Goal: Complete application form

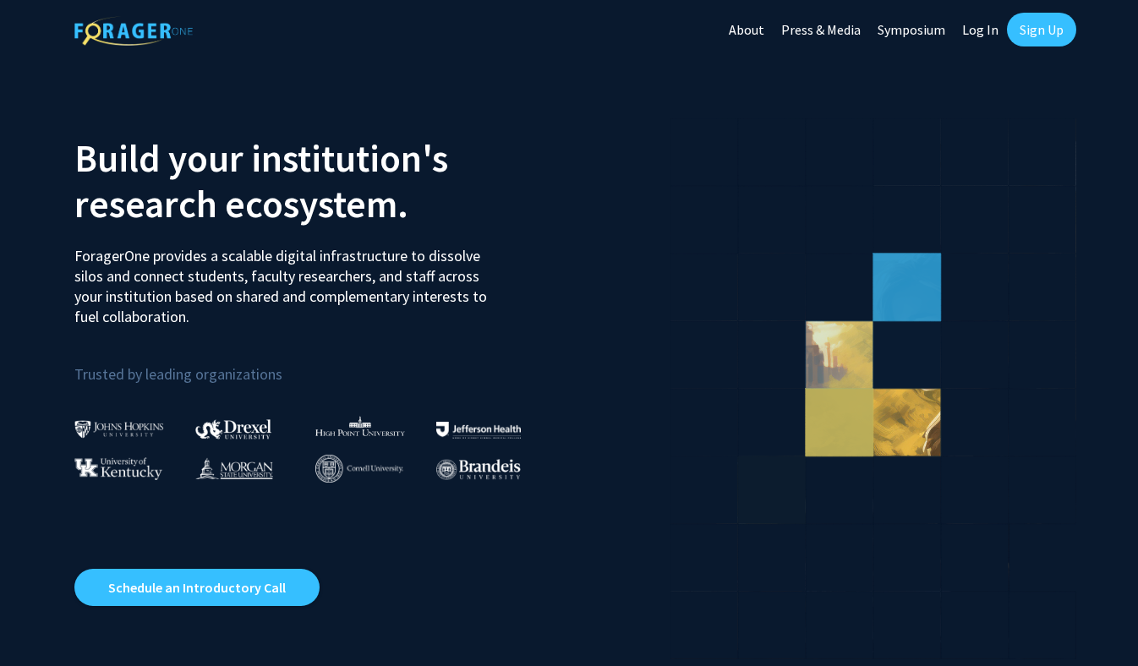
click at [715, 489] on icon at bounding box center [704, 490] width 68 height 68
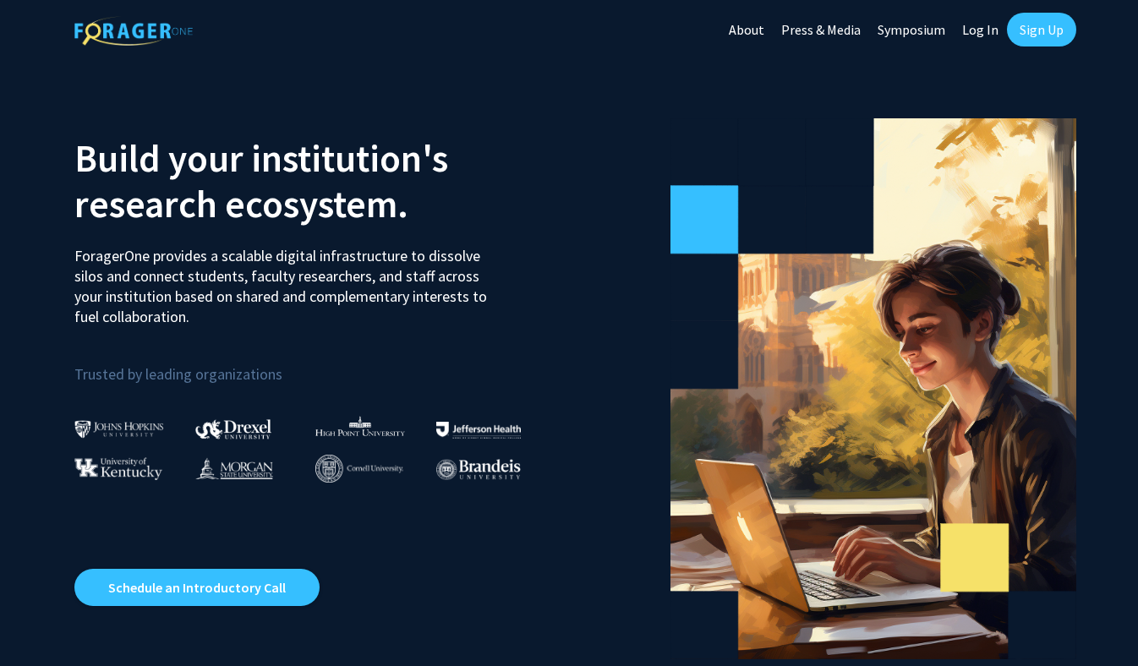
click at [973, 25] on link "Log In" at bounding box center [980, 29] width 53 height 59
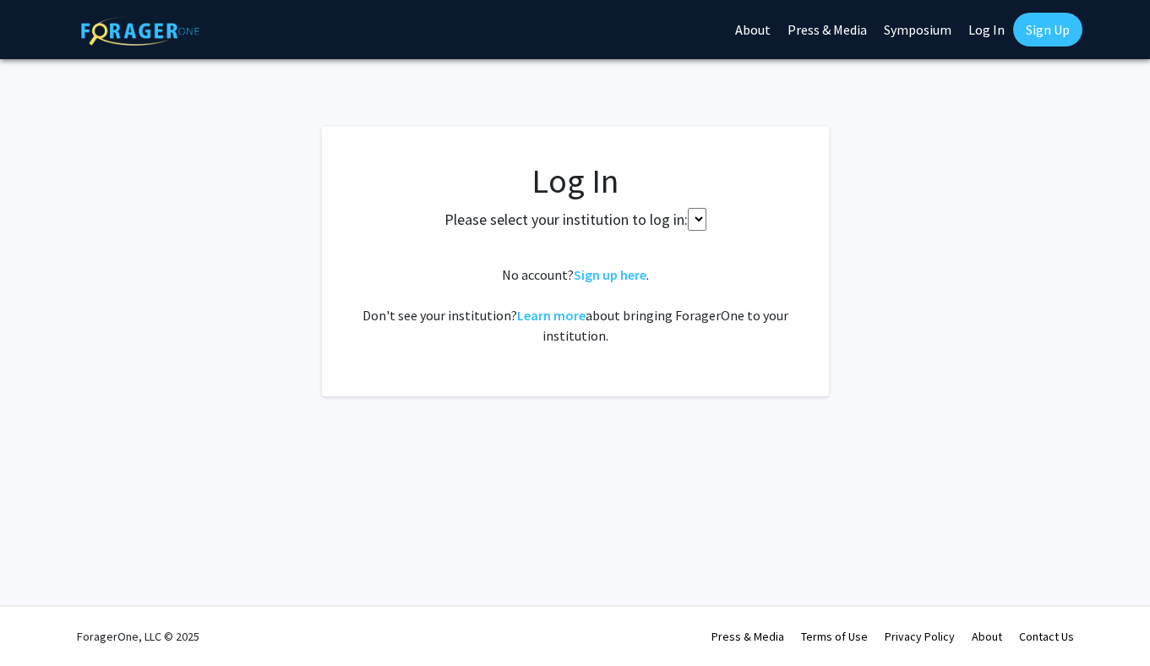
select select
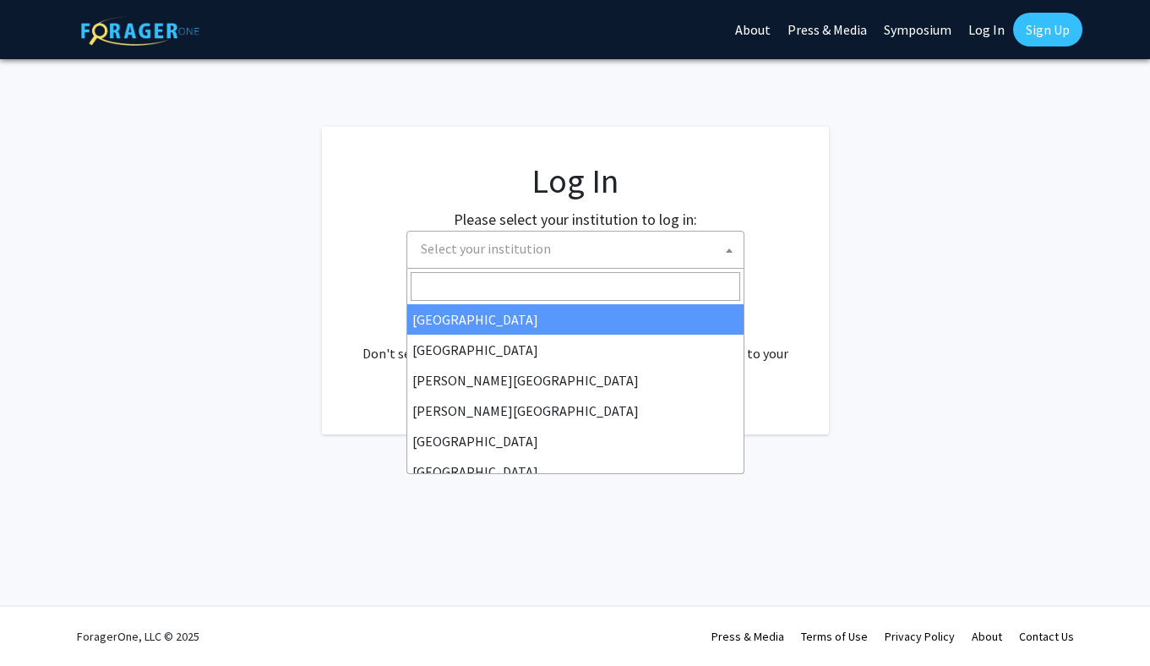
click at [577, 256] on span "Select your institution" at bounding box center [579, 249] width 330 height 35
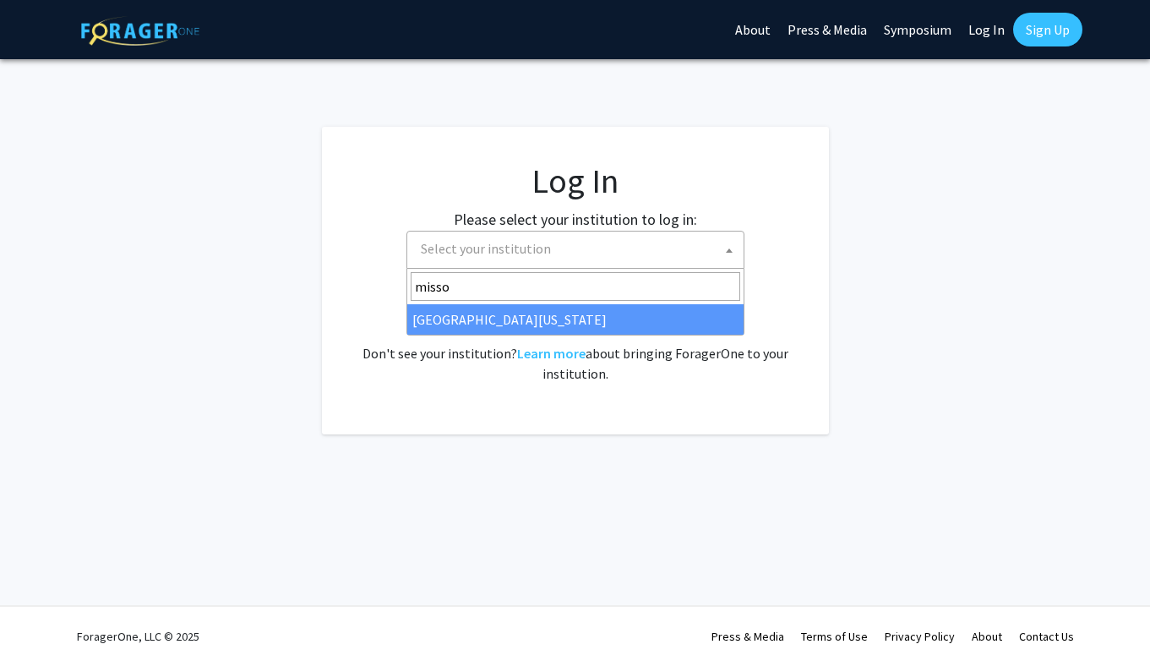
type input "misso"
select select "33"
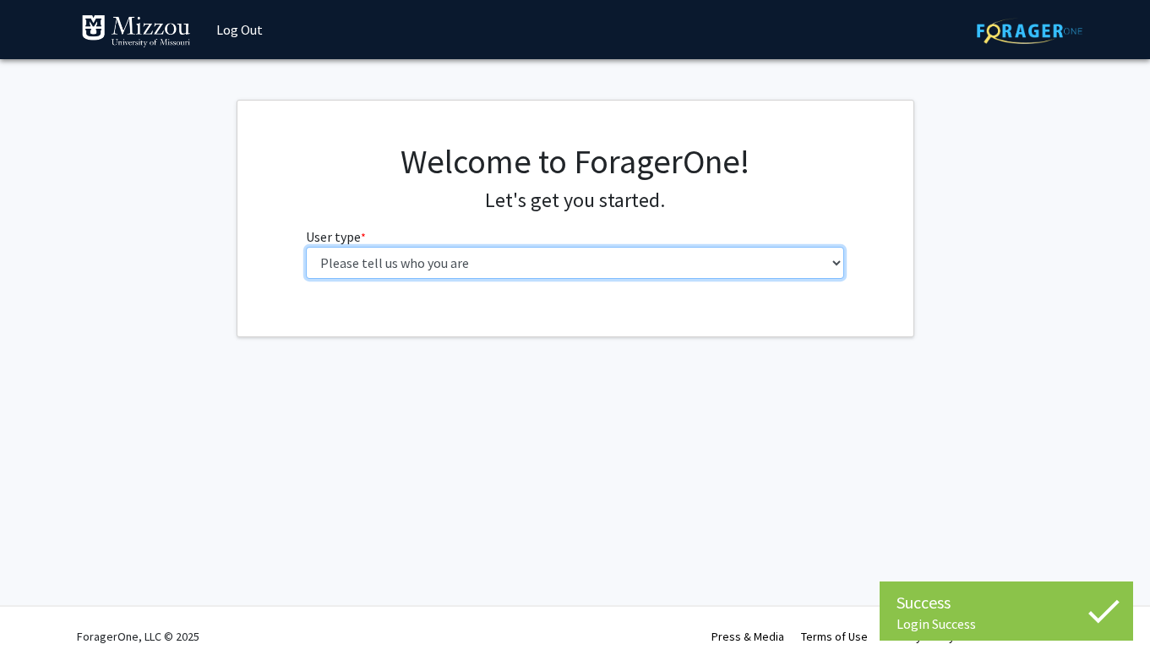
click at [380, 270] on select "Please tell us who you are Undergraduate Student Master's Student Doctoral Cand…" at bounding box center [575, 263] width 538 height 32
select select "5: faculty"
click at [306, 247] on select "Please tell us who you are Undergraduate Student Master's Student Doctoral Cand…" at bounding box center [575, 263] width 538 height 32
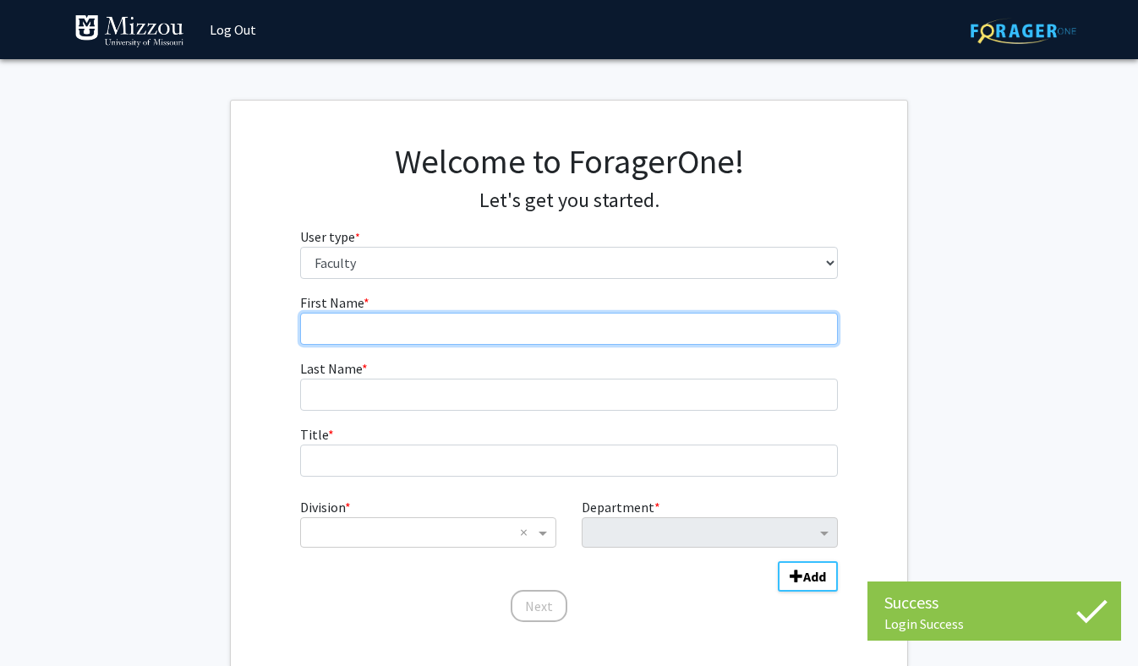
click at [369, 325] on input "First Name * required" at bounding box center [569, 329] width 538 height 32
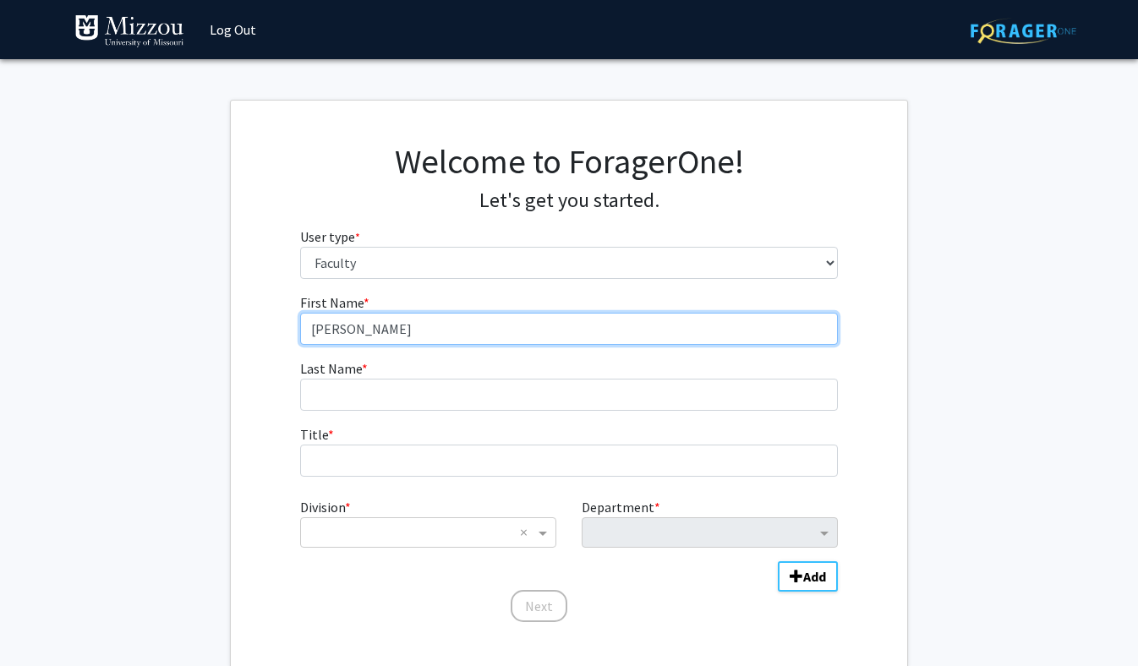
type input "Kellie"
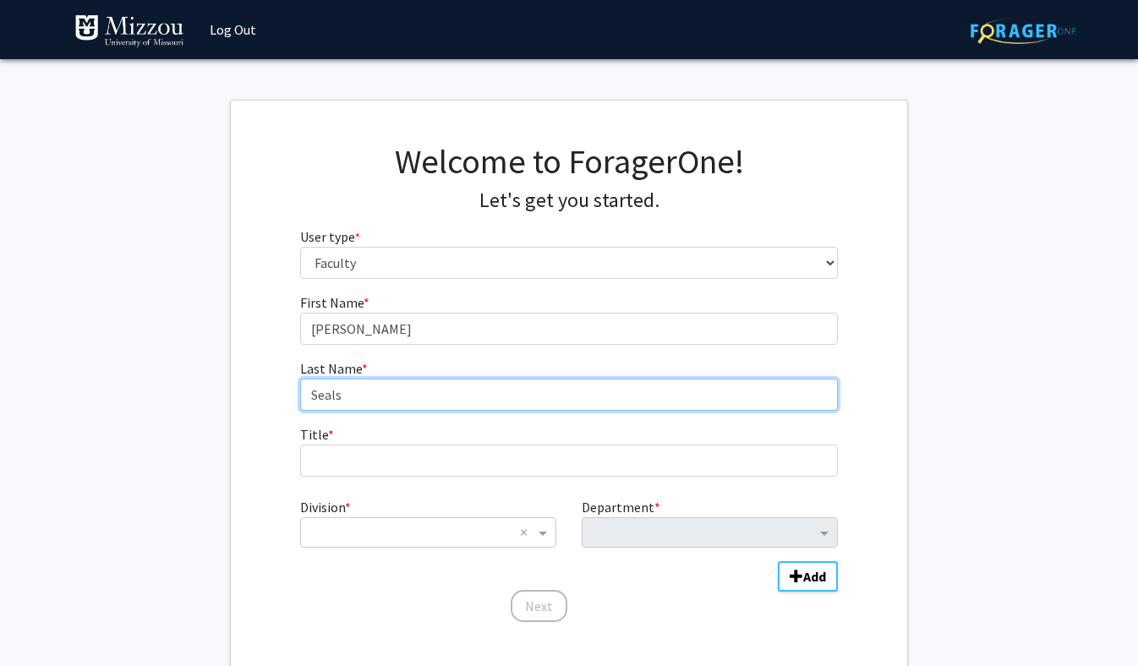
type input "Seals"
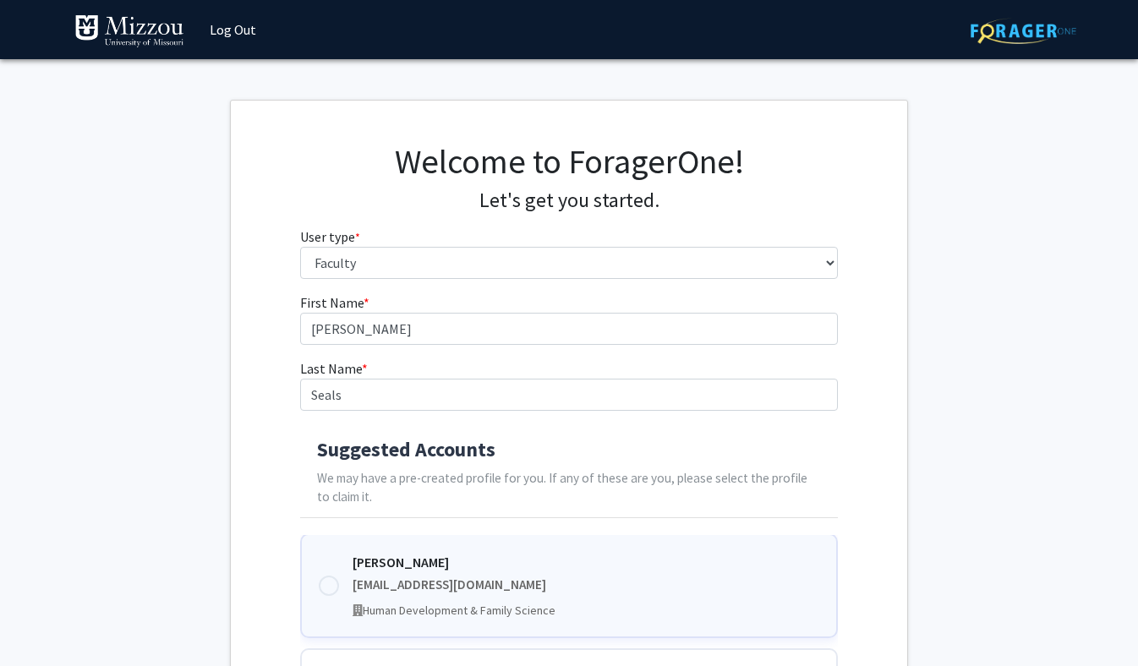
click at [331, 585] on div at bounding box center [329, 586] width 20 height 20
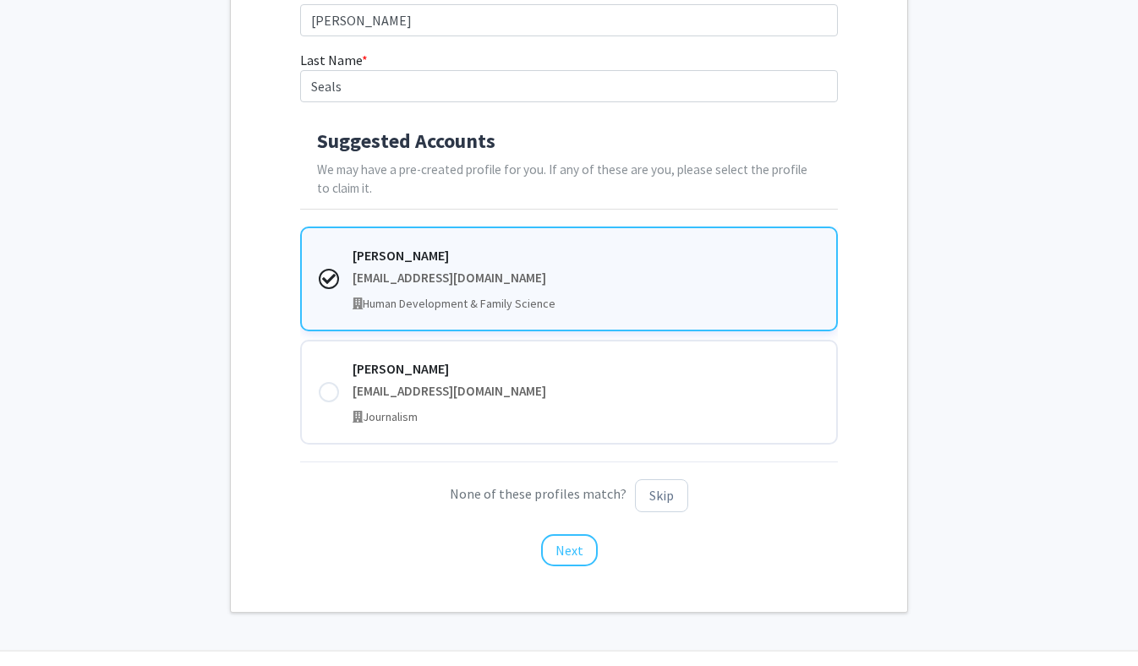
scroll to position [338, 0]
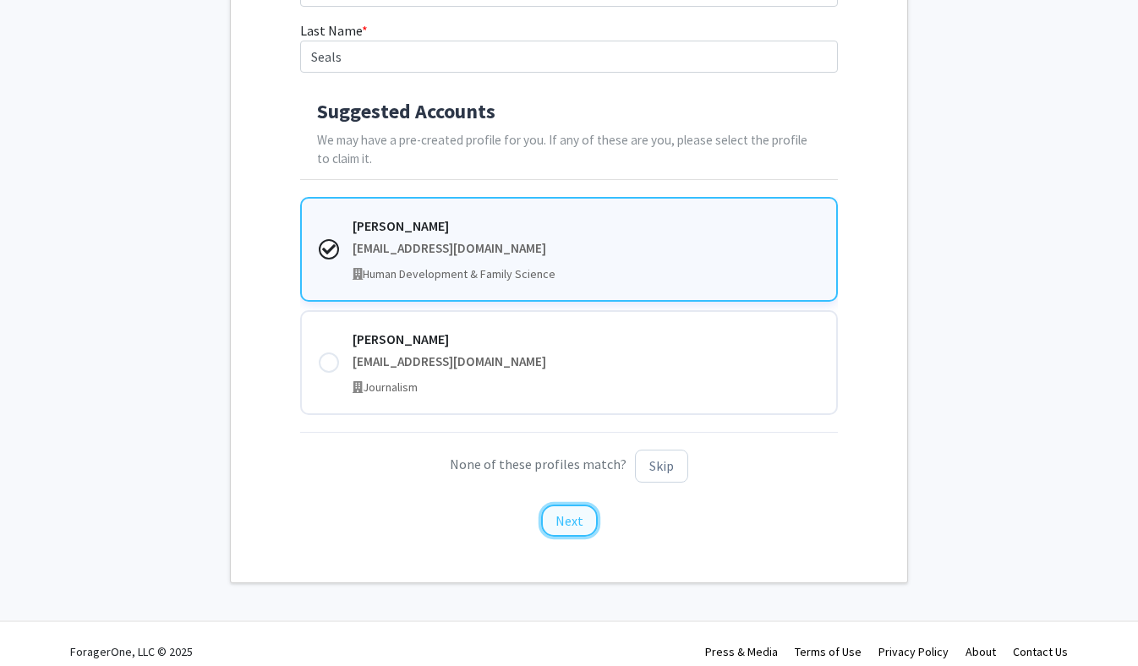
click at [577, 526] on button "Next" at bounding box center [569, 521] width 57 height 32
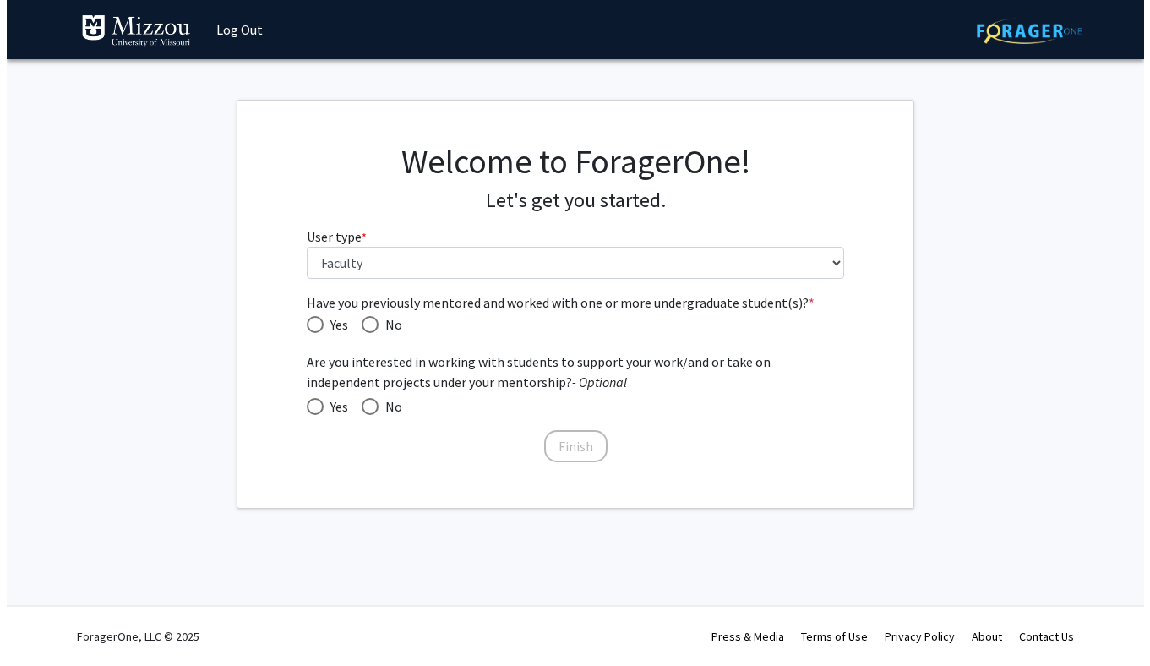
scroll to position [0, 0]
click at [316, 320] on span "Have you previously mentored and worked with one or more undergraduate student(…" at bounding box center [314, 324] width 17 height 17
click at [316, 320] on input "Yes" at bounding box center [314, 324] width 17 height 17
radio input "true"
click at [316, 408] on span at bounding box center [314, 406] width 17 height 17
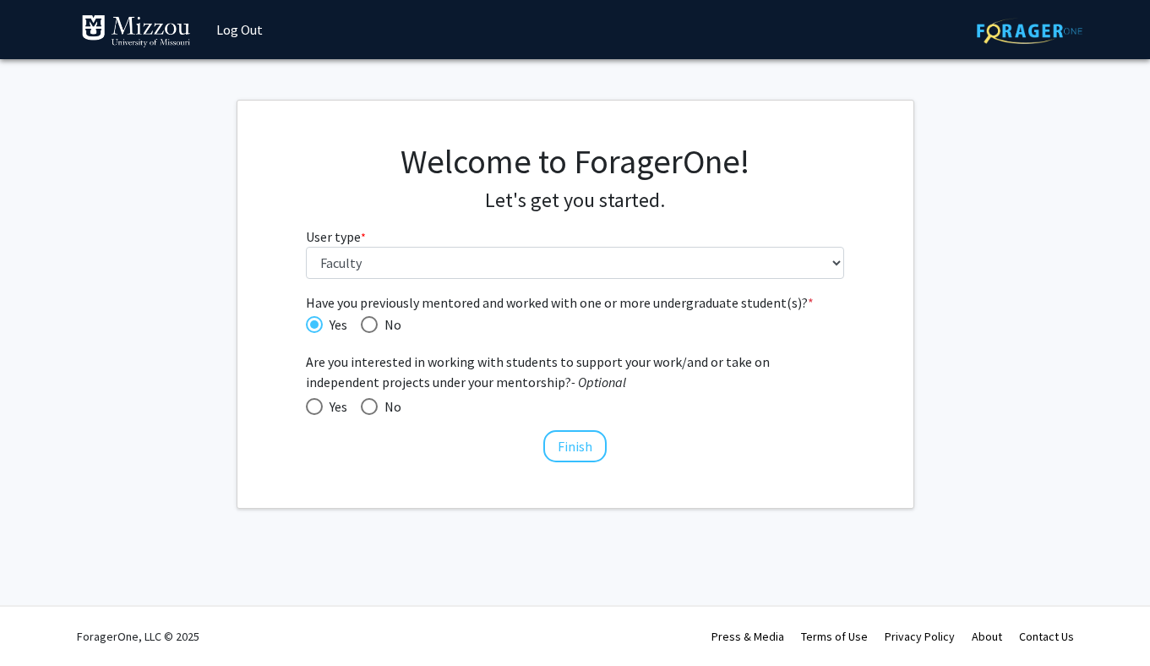
click at [316, 408] on input "Yes" at bounding box center [314, 406] width 17 height 17
radio input "true"
click at [579, 444] on button "Finish" at bounding box center [575, 446] width 63 height 32
